Goal: Information Seeking & Learning: Learn about a topic

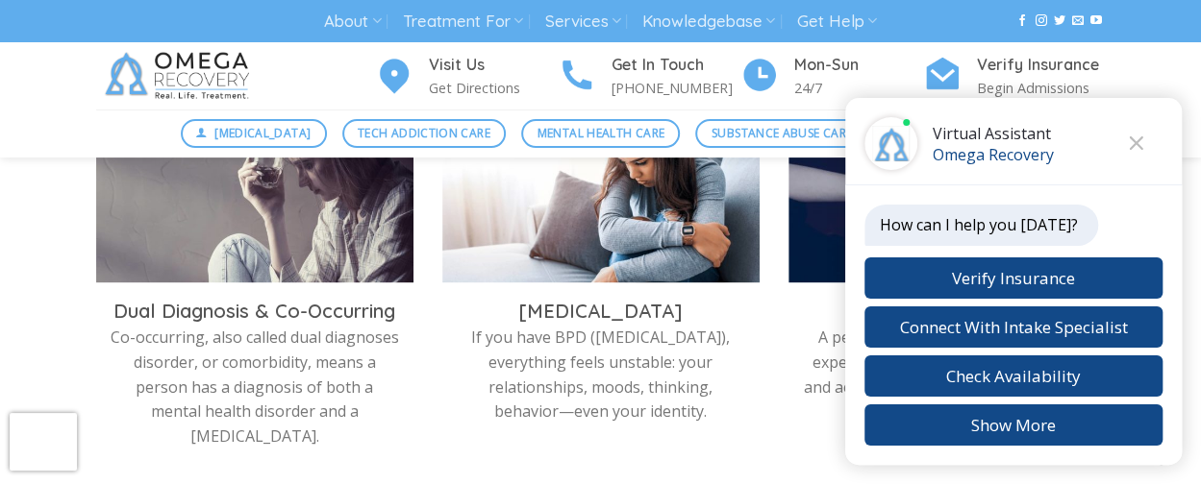
scroll to position [1109, 0]
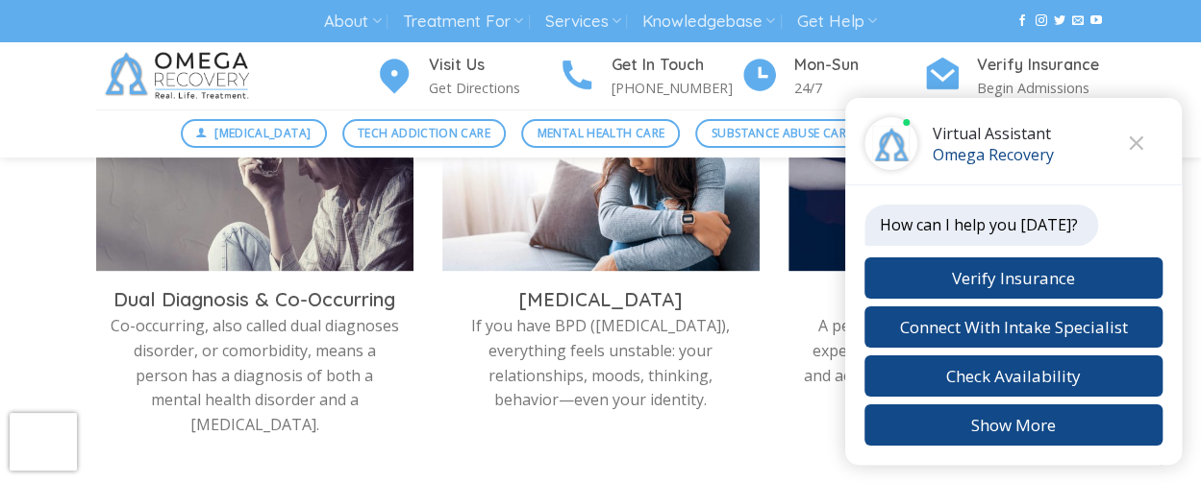
drag, startPoint x: 1206, startPoint y: 37, endPoint x: 1183, endPoint y: 162, distance: 127.1
click at [1135, 140] on icon "Close chat" at bounding box center [1135, 142] width 14 height 13
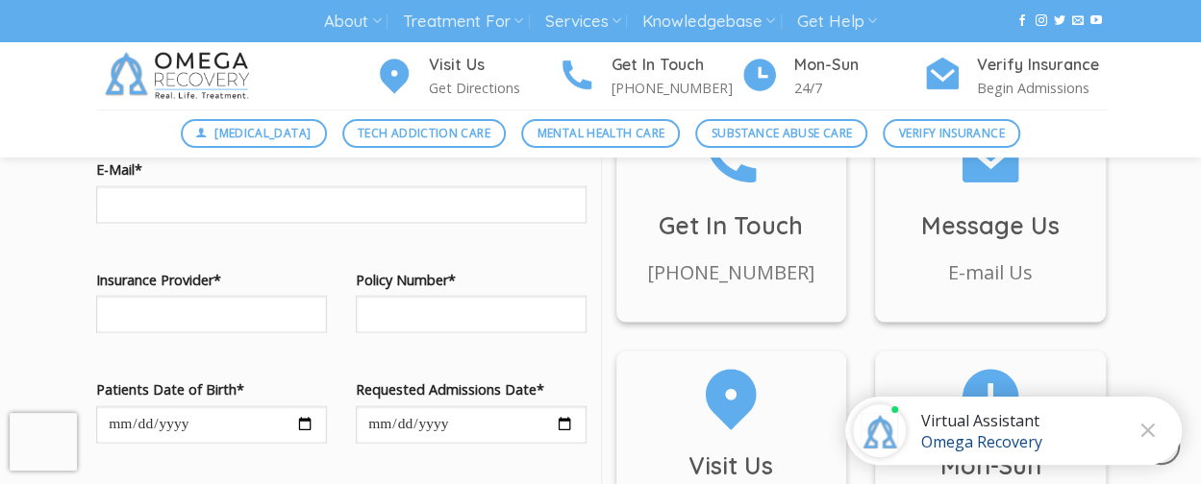
scroll to position [1836, 0]
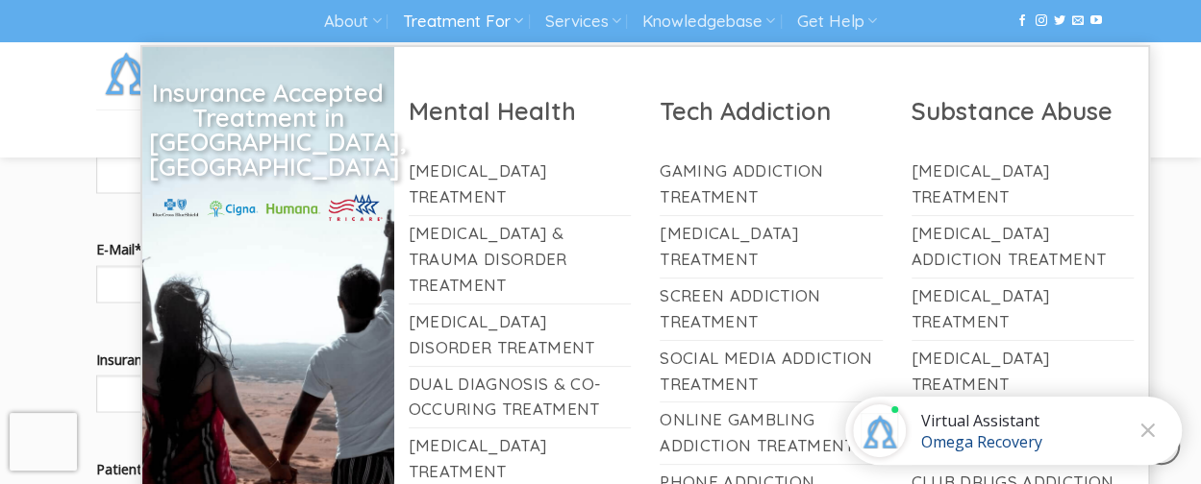
click at [462, 17] on link "Treatment For" at bounding box center [463, 22] width 120 height 36
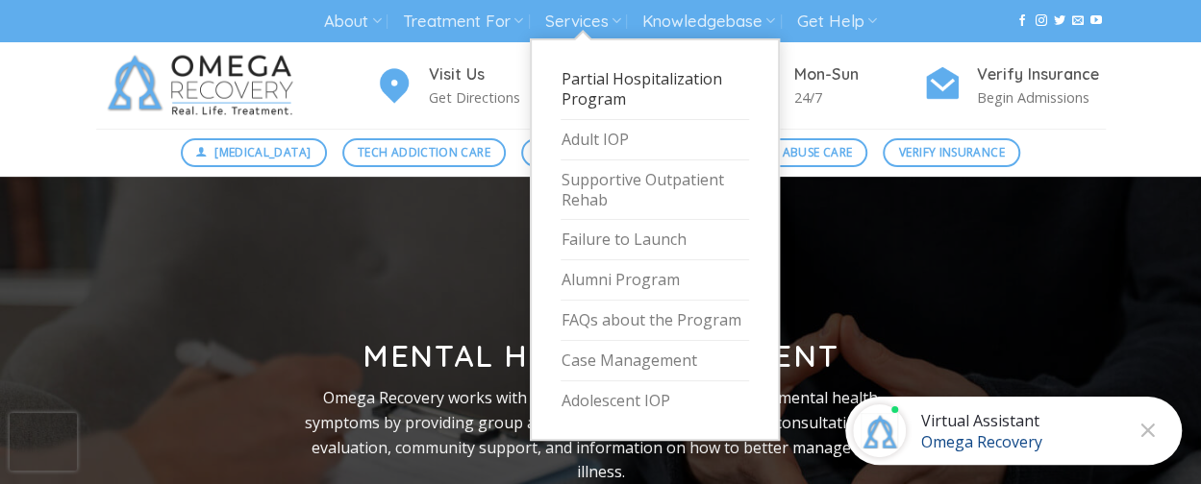
click at [594, 110] on link "Partial Hospitalization Program" at bounding box center [654, 90] width 188 height 61
click at [582, 161] on link "Adult IOP" at bounding box center [654, 140] width 188 height 40
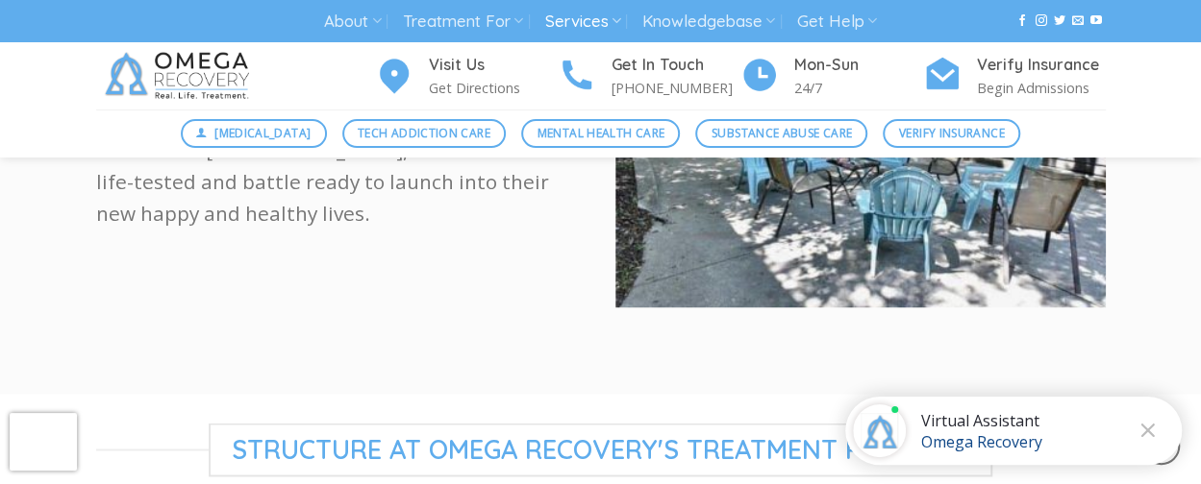
scroll to position [1365, 0]
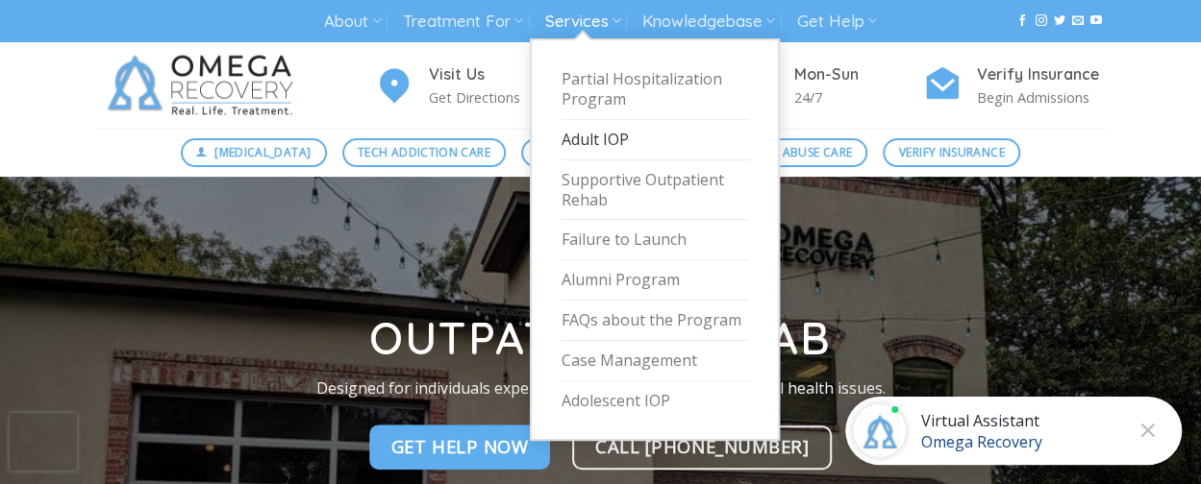
click at [591, 161] on link "Adult IOP" at bounding box center [654, 140] width 188 height 40
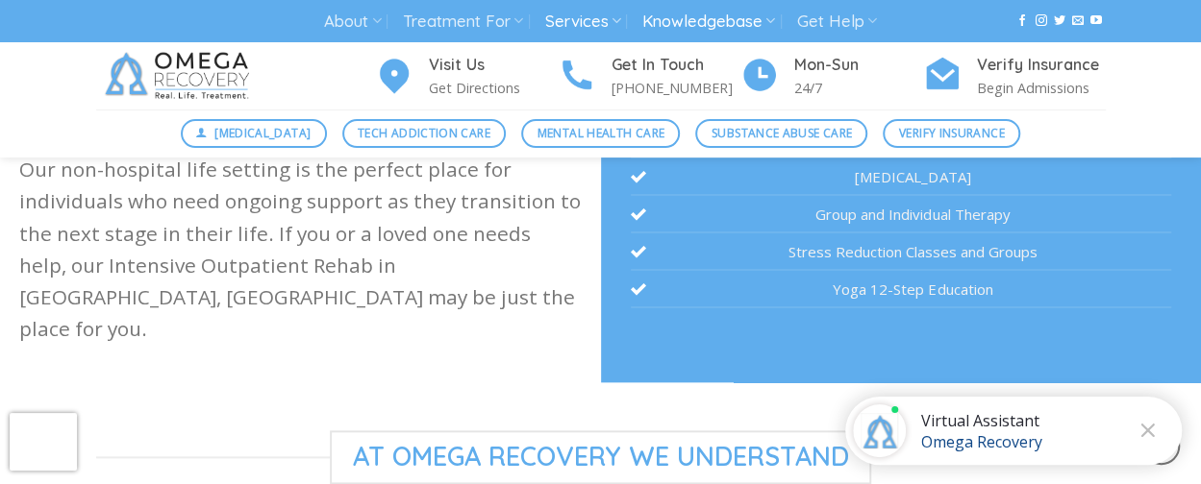
scroll to position [917, 0]
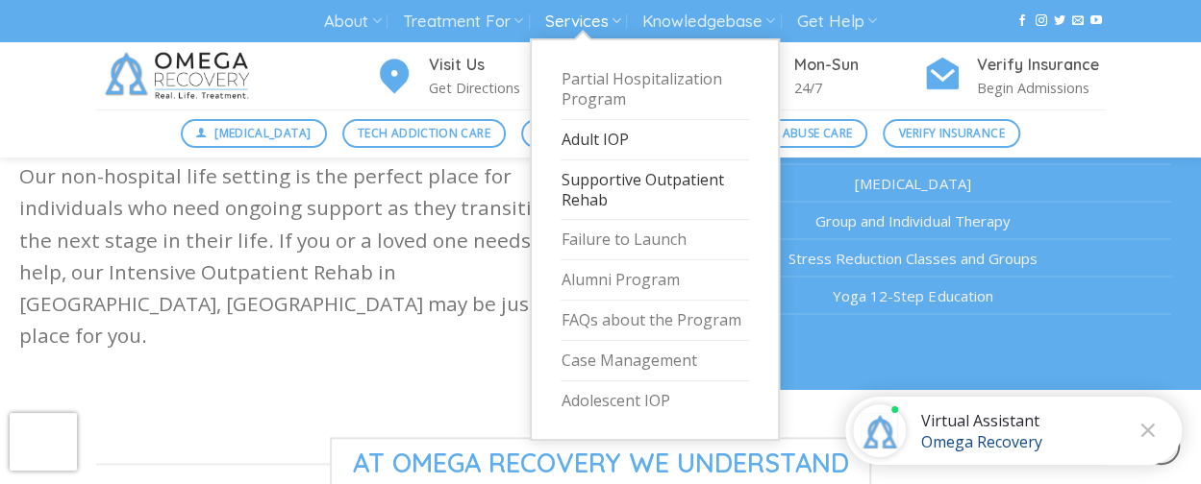
click at [606, 221] on link "Supportive Outpatient Rehab" at bounding box center [654, 191] width 188 height 61
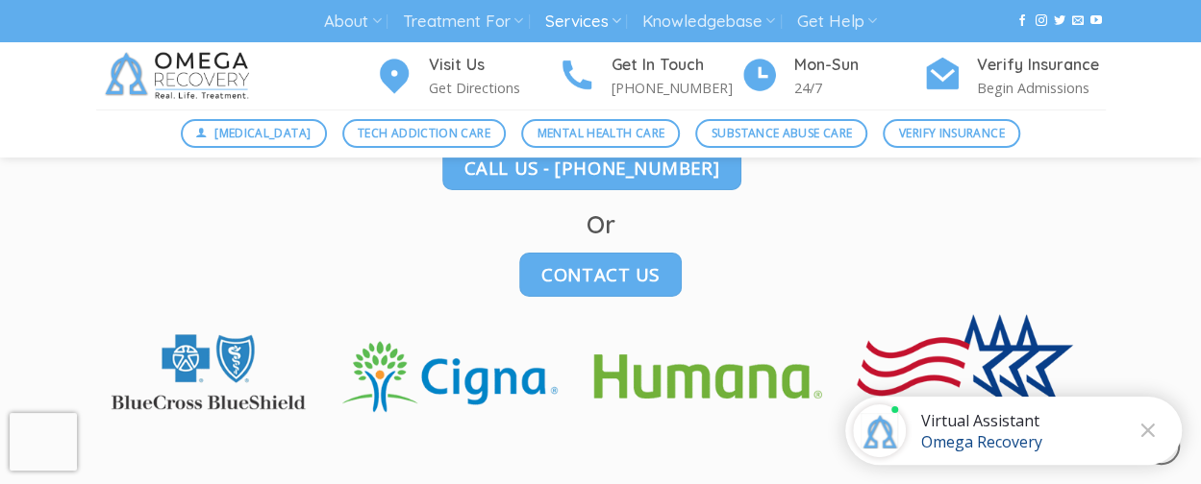
scroll to position [3282, 0]
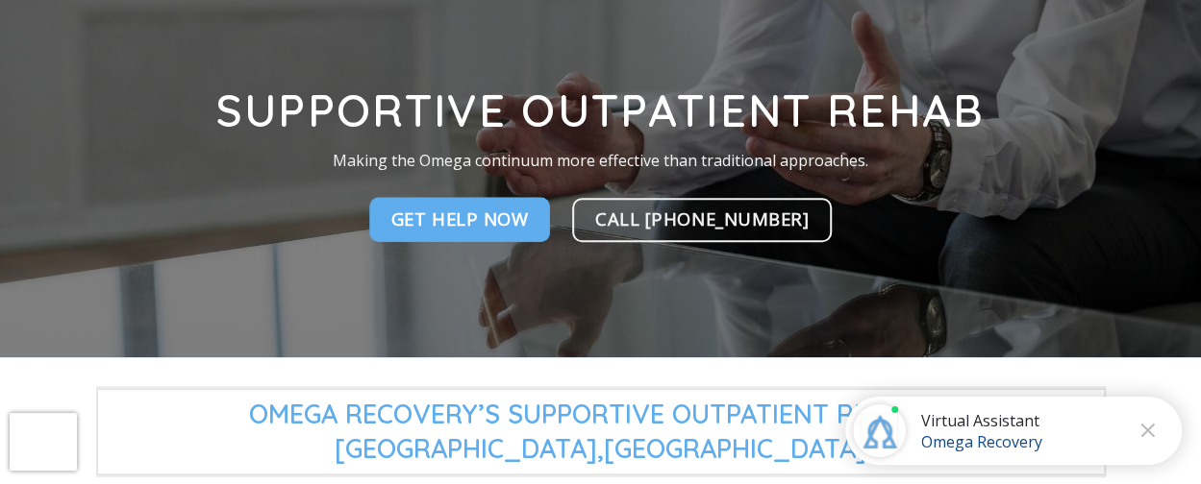
scroll to position [0, 0]
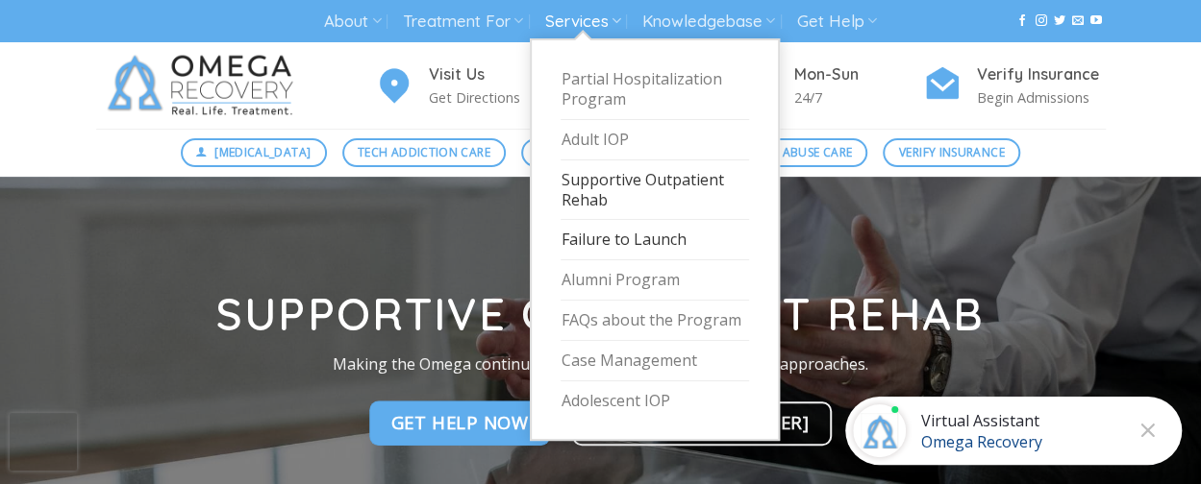
click at [617, 260] on link "Failure to Launch" at bounding box center [654, 240] width 188 height 40
